Goal: Information Seeking & Learning: Learn about a topic

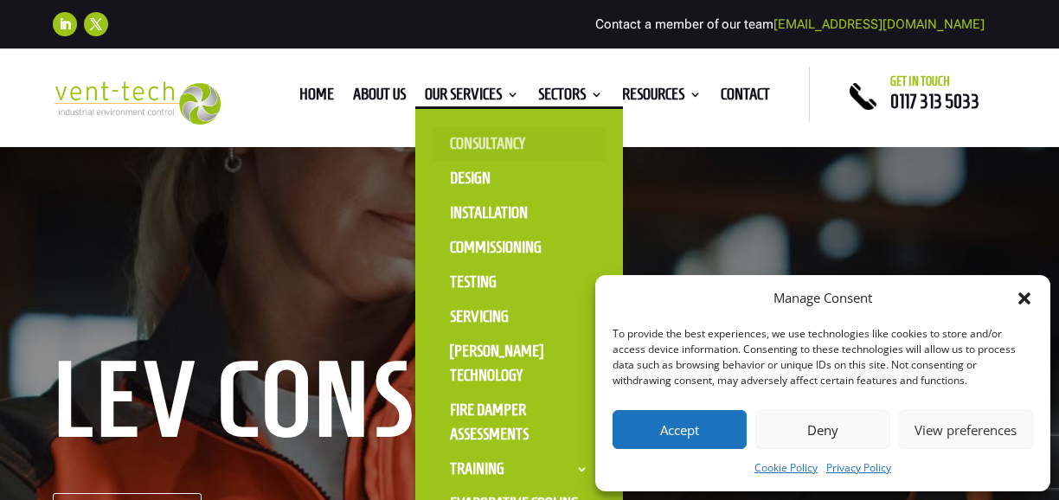
click at [455, 143] on link "Consultancy" at bounding box center [519, 143] width 173 height 35
click at [467, 193] on link "Design" at bounding box center [519, 178] width 173 height 35
click at [466, 219] on link "Installation" at bounding box center [519, 213] width 173 height 35
click at [459, 254] on link "Commissioning" at bounding box center [519, 247] width 173 height 35
click at [452, 281] on link "Testing" at bounding box center [519, 282] width 173 height 35
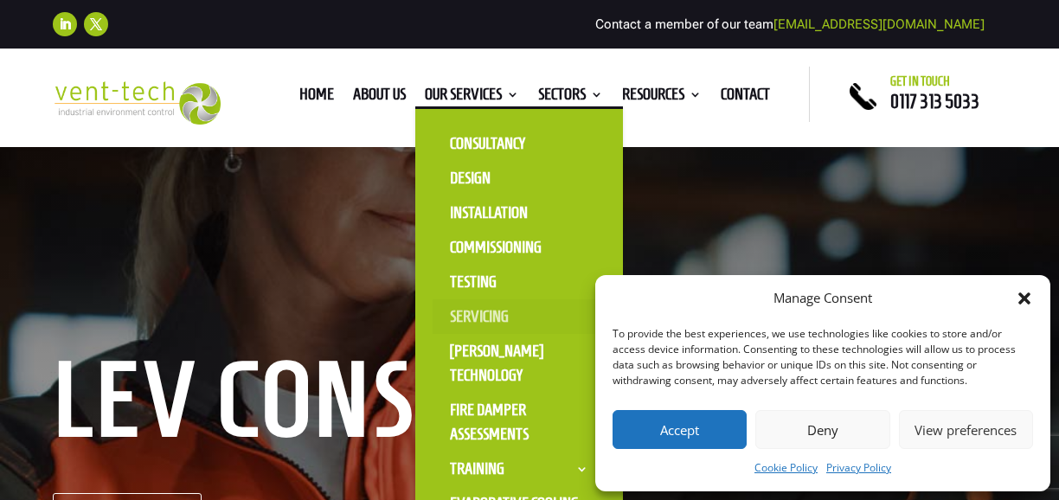
click at [458, 320] on link "Servicing" at bounding box center [519, 316] width 173 height 35
click at [458, 351] on link "[PERSON_NAME] Technology" at bounding box center [519, 363] width 173 height 59
click at [461, 412] on link "Fire Damper Assessments" at bounding box center [519, 422] width 173 height 59
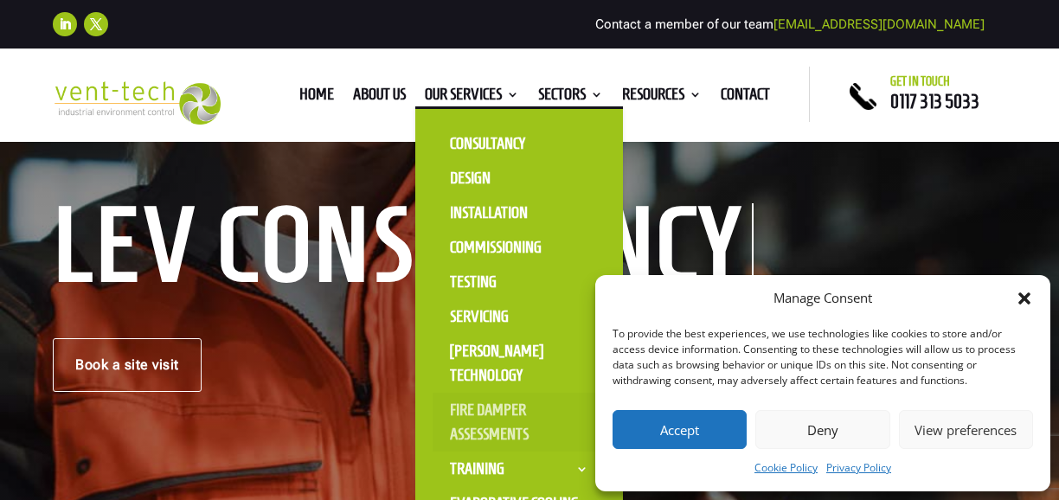
scroll to position [154, 0]
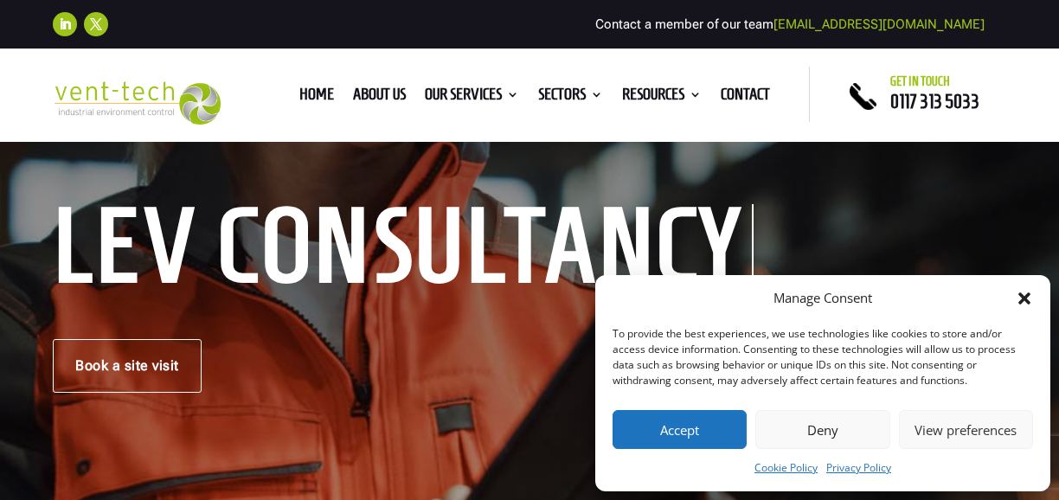
click at [794, 423] on button "Deny" at bounding box center [822, 429] width 134 height 39
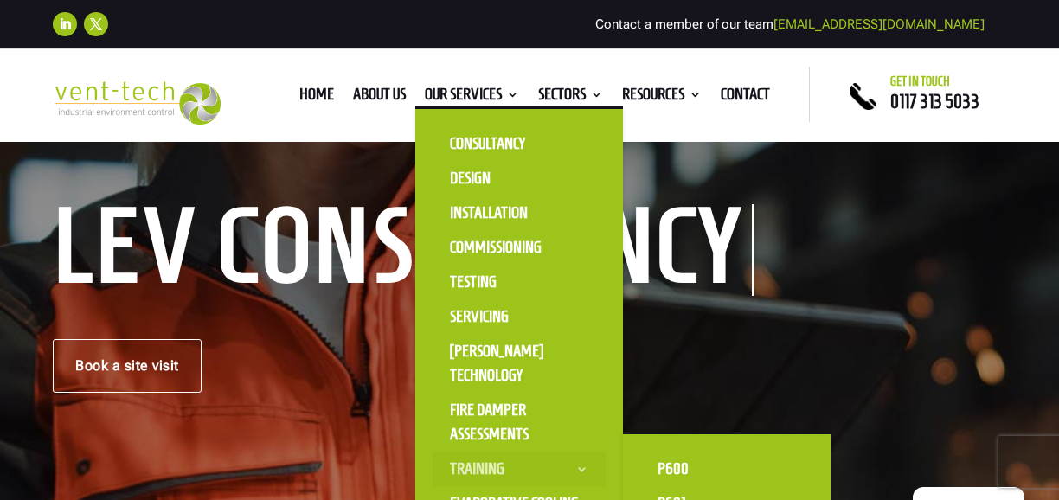
click at [486, 466] on link "Training" at bounding box center [519, 469] width 173 height 35
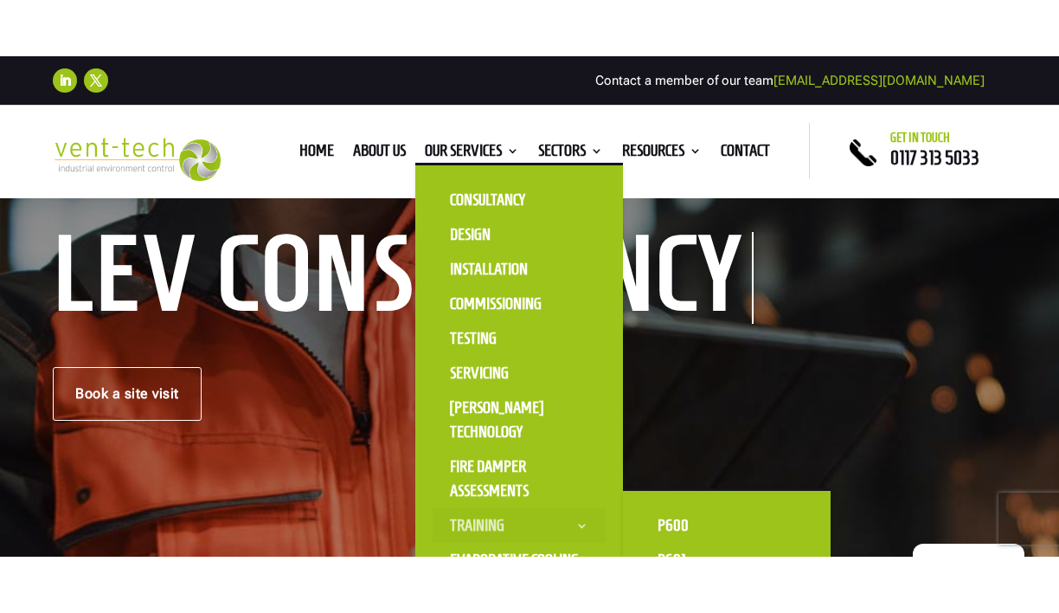
scroll to position [183, 0]
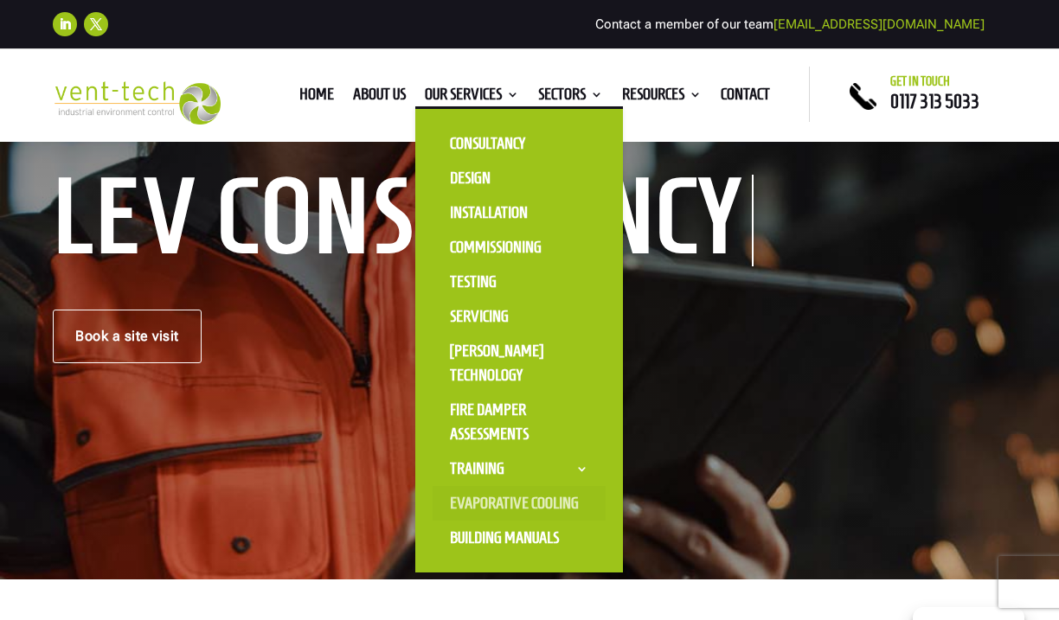
click at [471, 499] on link "Evaporative Cooling" at bounding box center [519, 503] width 173 height 35
click at [473, 499] on link "Building Manuals" at bounding box center [519, 538] width 173 height 35
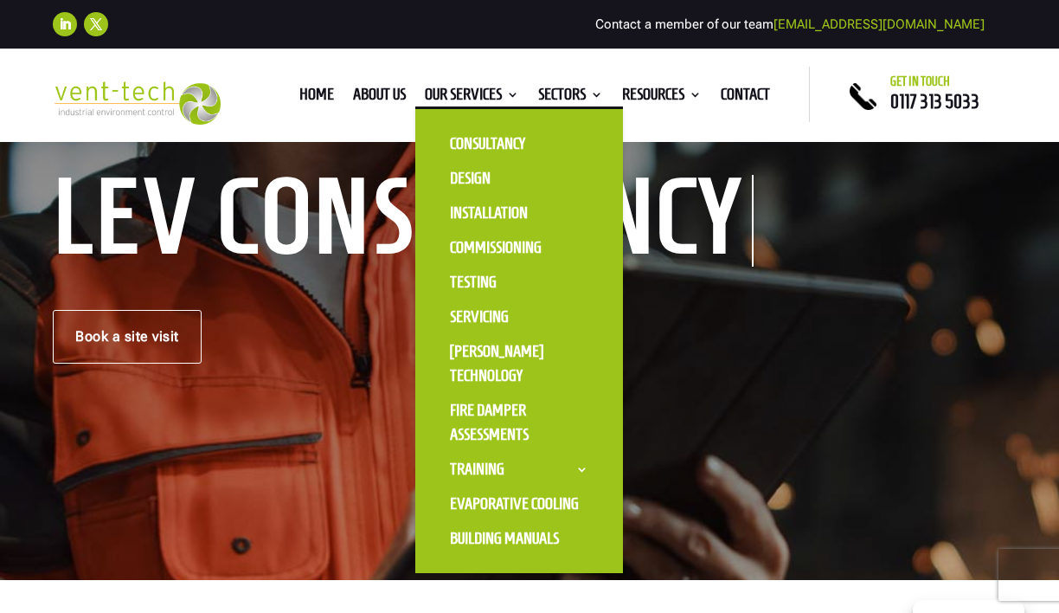
click at [515, 94] on li "Our Services Consultancy Design Installation Commissioning Testing Servicing LE…" at bounding box center [471, 97] width 113 height 19
click at [501, 98] on link "Our Services" at bounding box center [472, 97] width 94 height 19
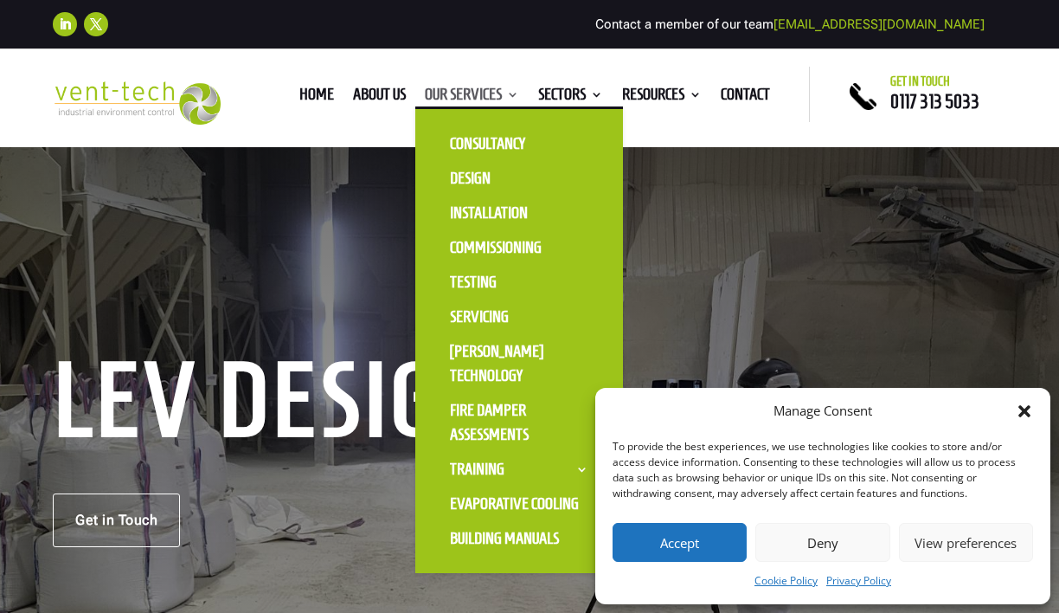
click at [485, 94] on link "Our Services" at bounding box center [472, 97] width 94 height 19
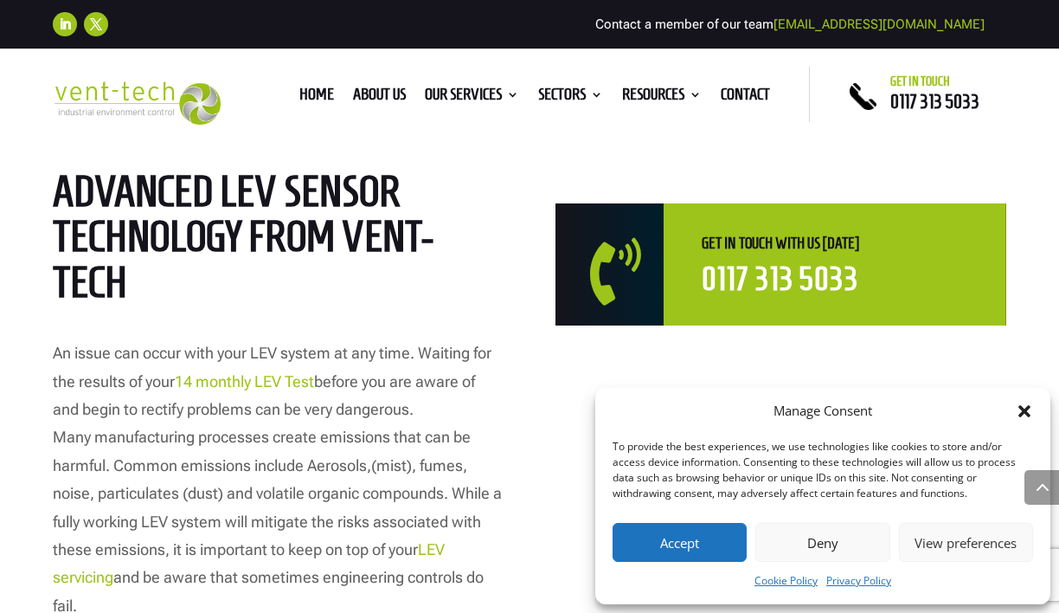
scroll to position [824, 0]
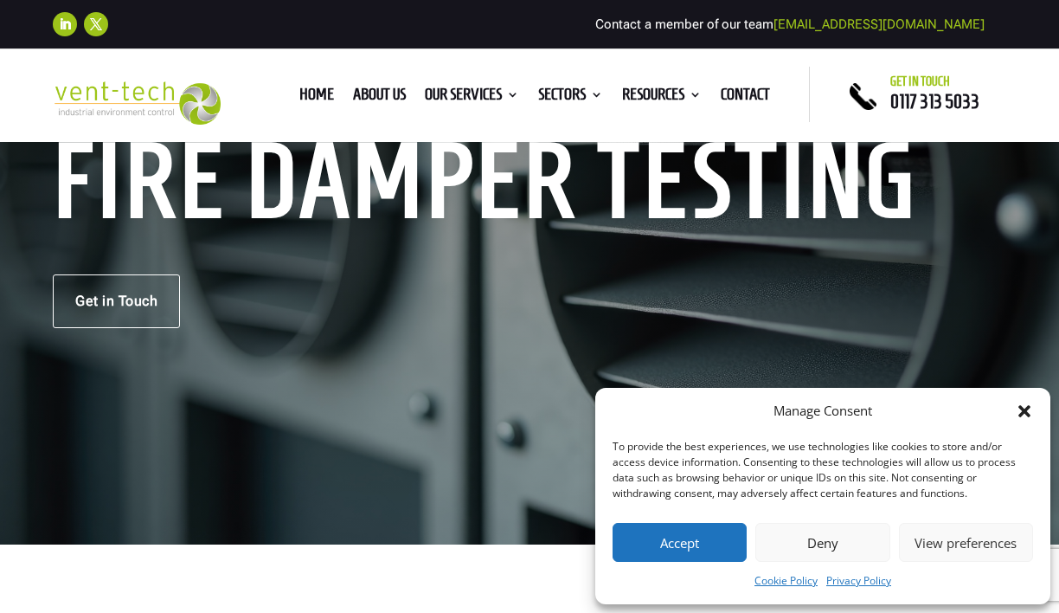
scroll to position [220, 0]
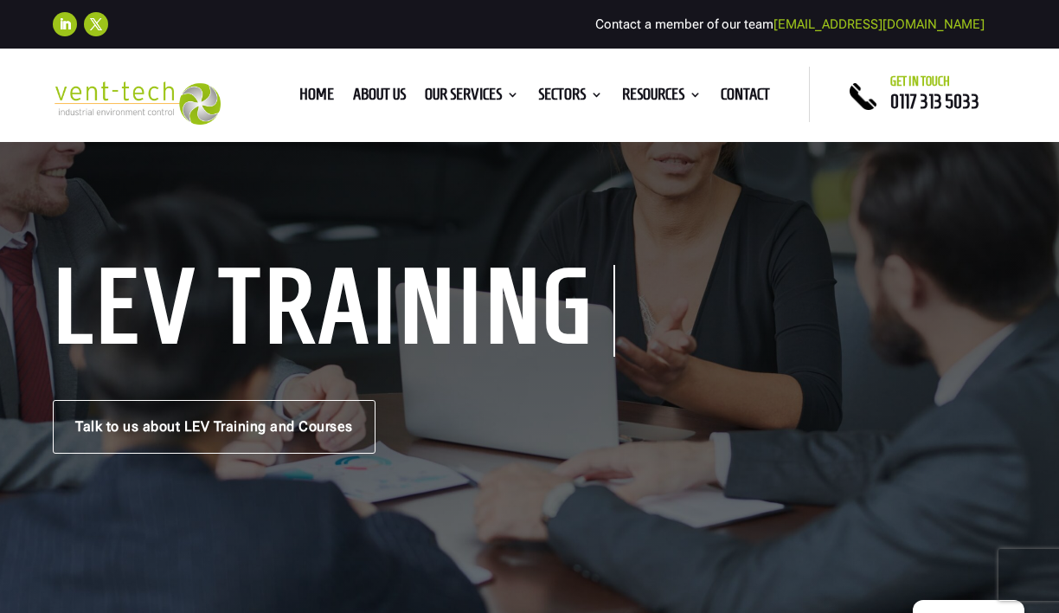
scroll to position [70, 0]
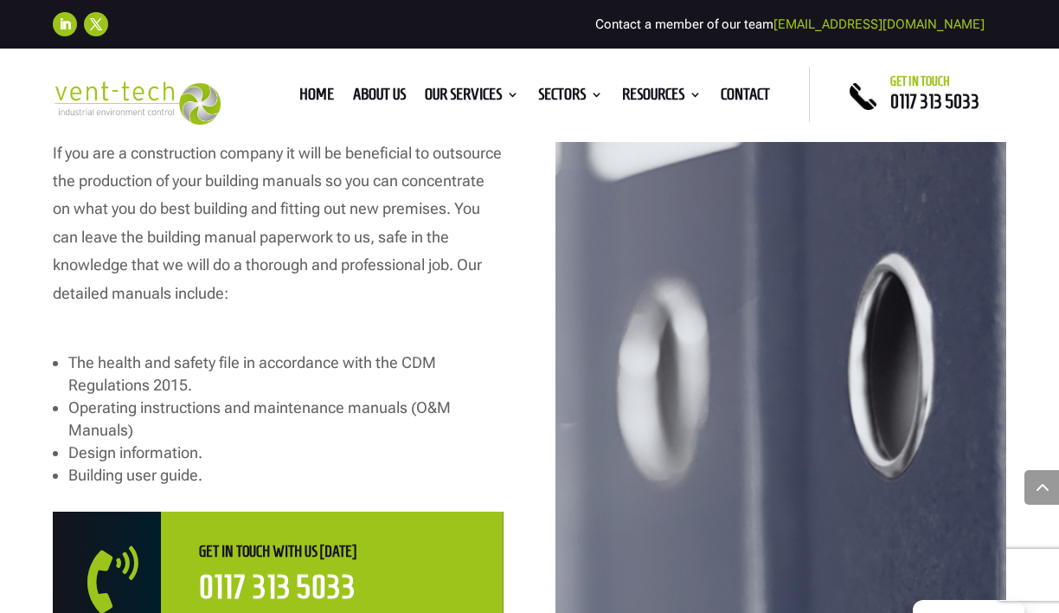
scroll to position [969, 0]
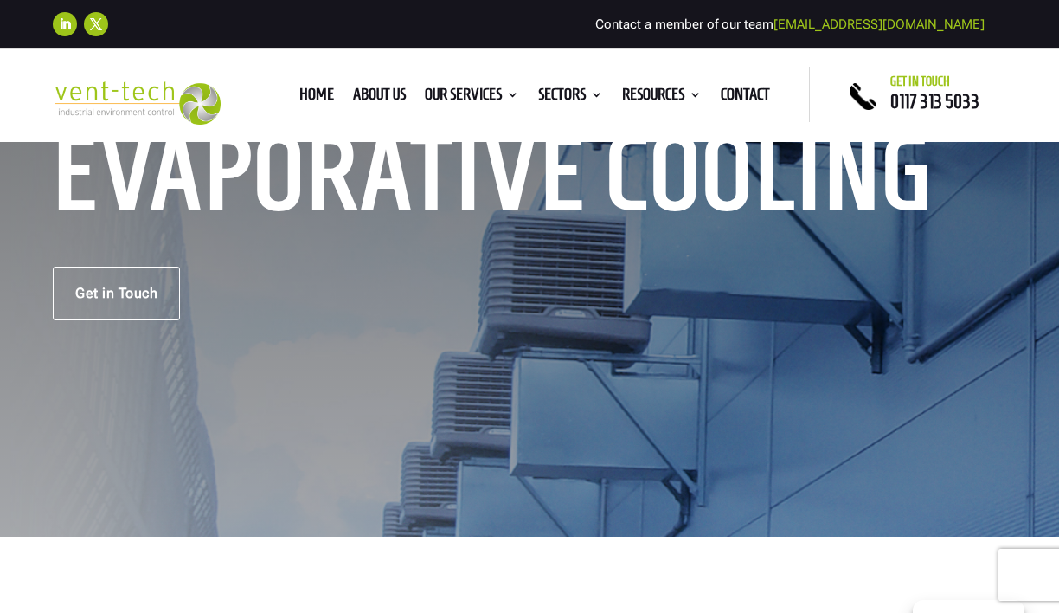
scroll to position [216, 0]
